Goal: Task Accomplishment & Management: Manage account settings

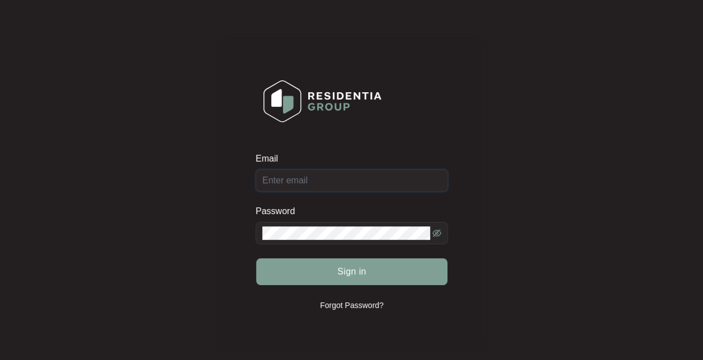
click at [313, 190] on input "Email" at bounding box center [352, 180] width 192 height 22
paste input "service@homeassist.com.au"
type input "service@homeassist.com.au"
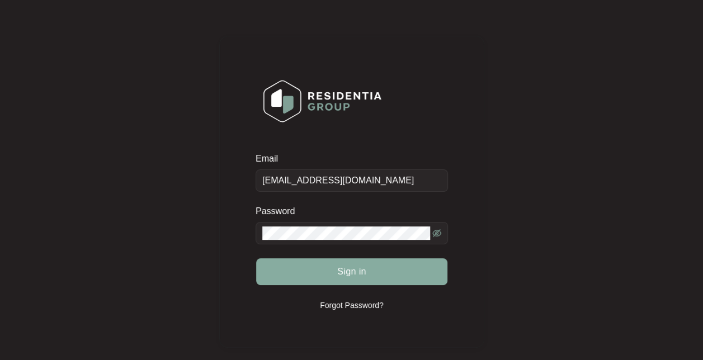
click at [371, 271] on button "Sign in" at bounding box center [351, 271] width 191 height 27
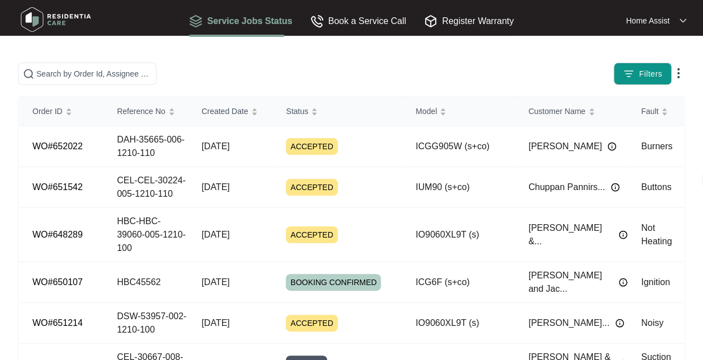
scroll to position [206, 0]
